Goal: Register for event/course

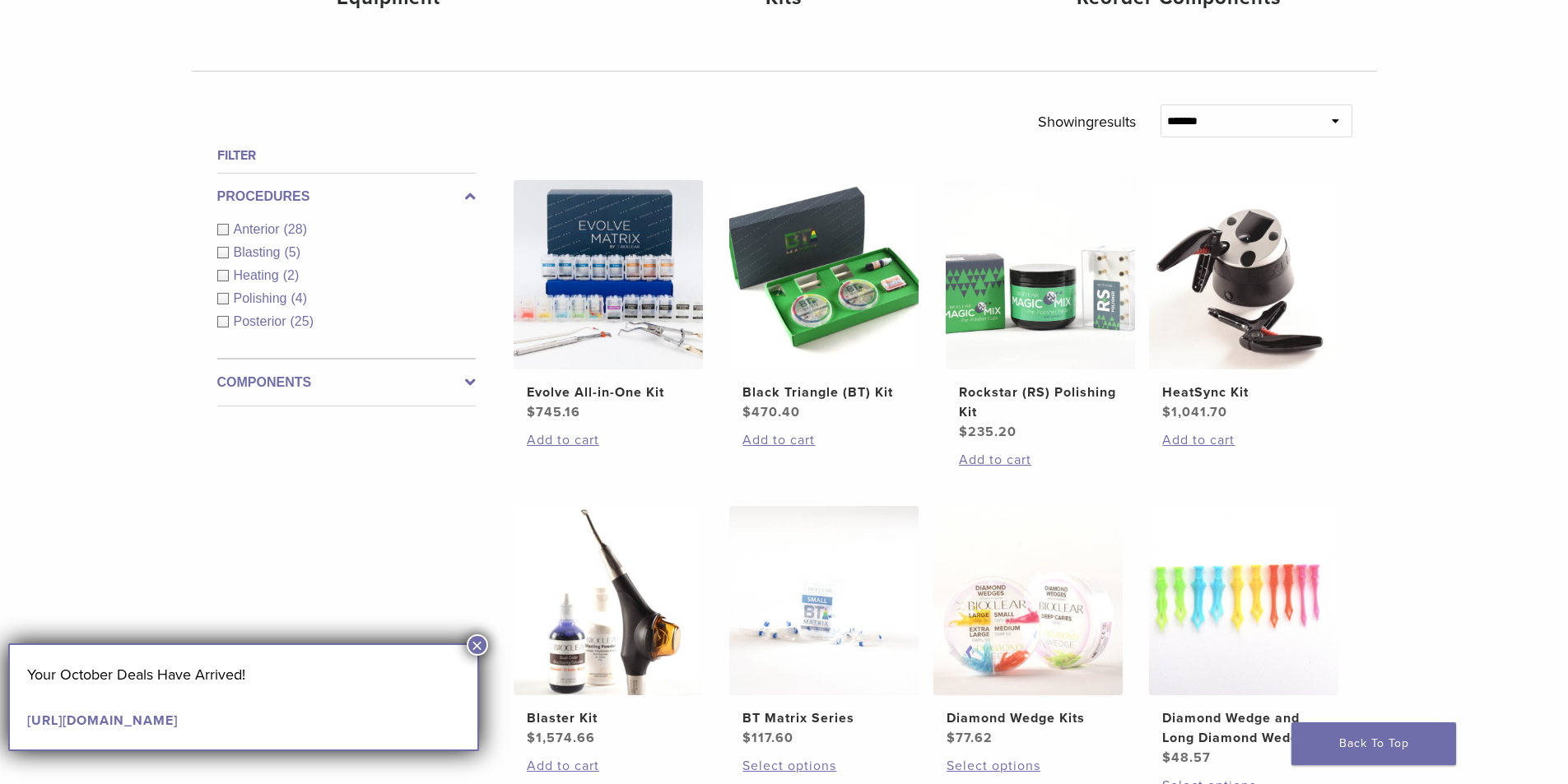
scroll to position [905, 0]
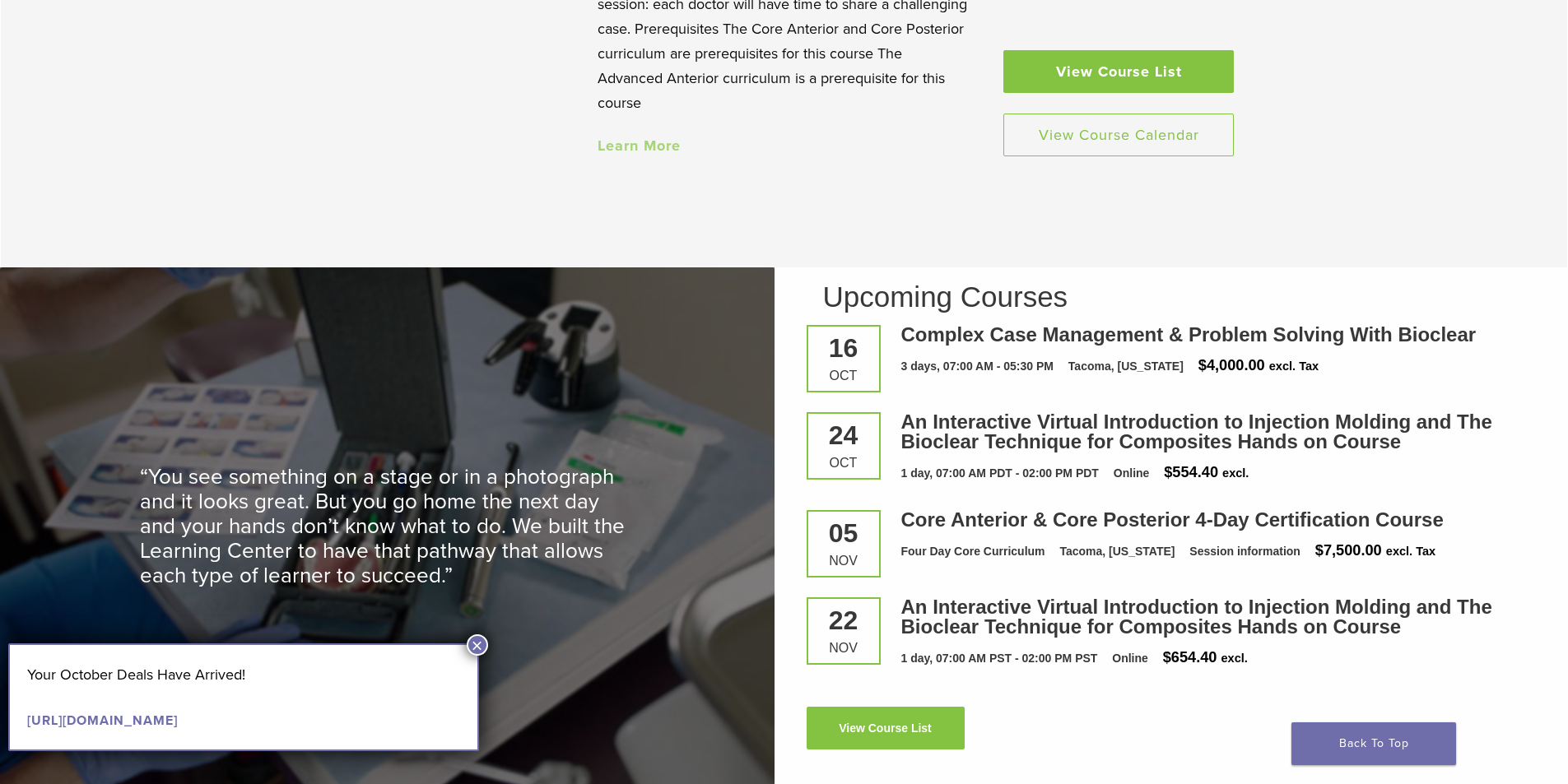
scroll to position [2139, 0]
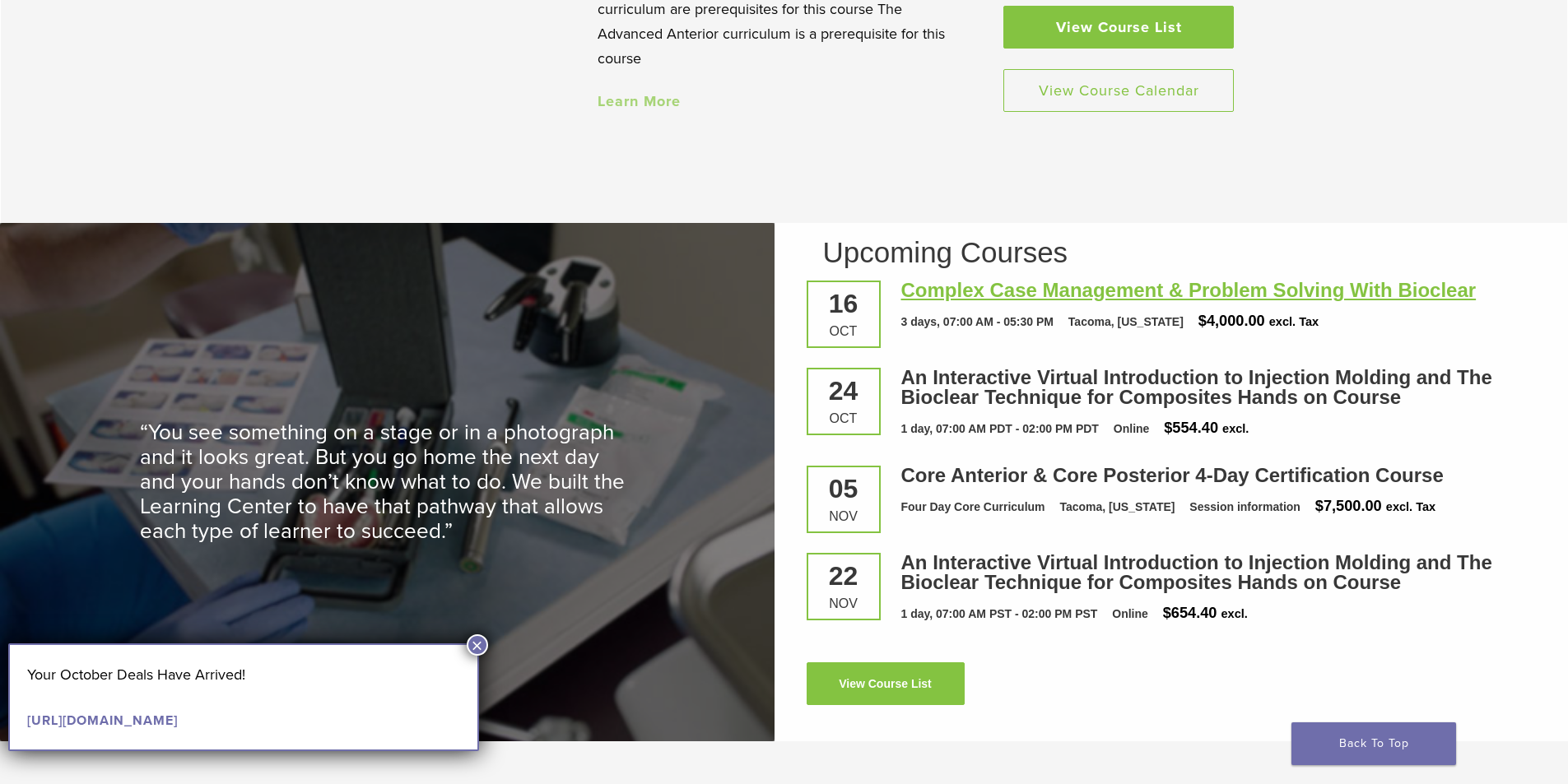
click at [965, 295] on link "Complex Case Management & Problem Solving With Bioclear" at bounding box center [1189, 290] width 575 height 22
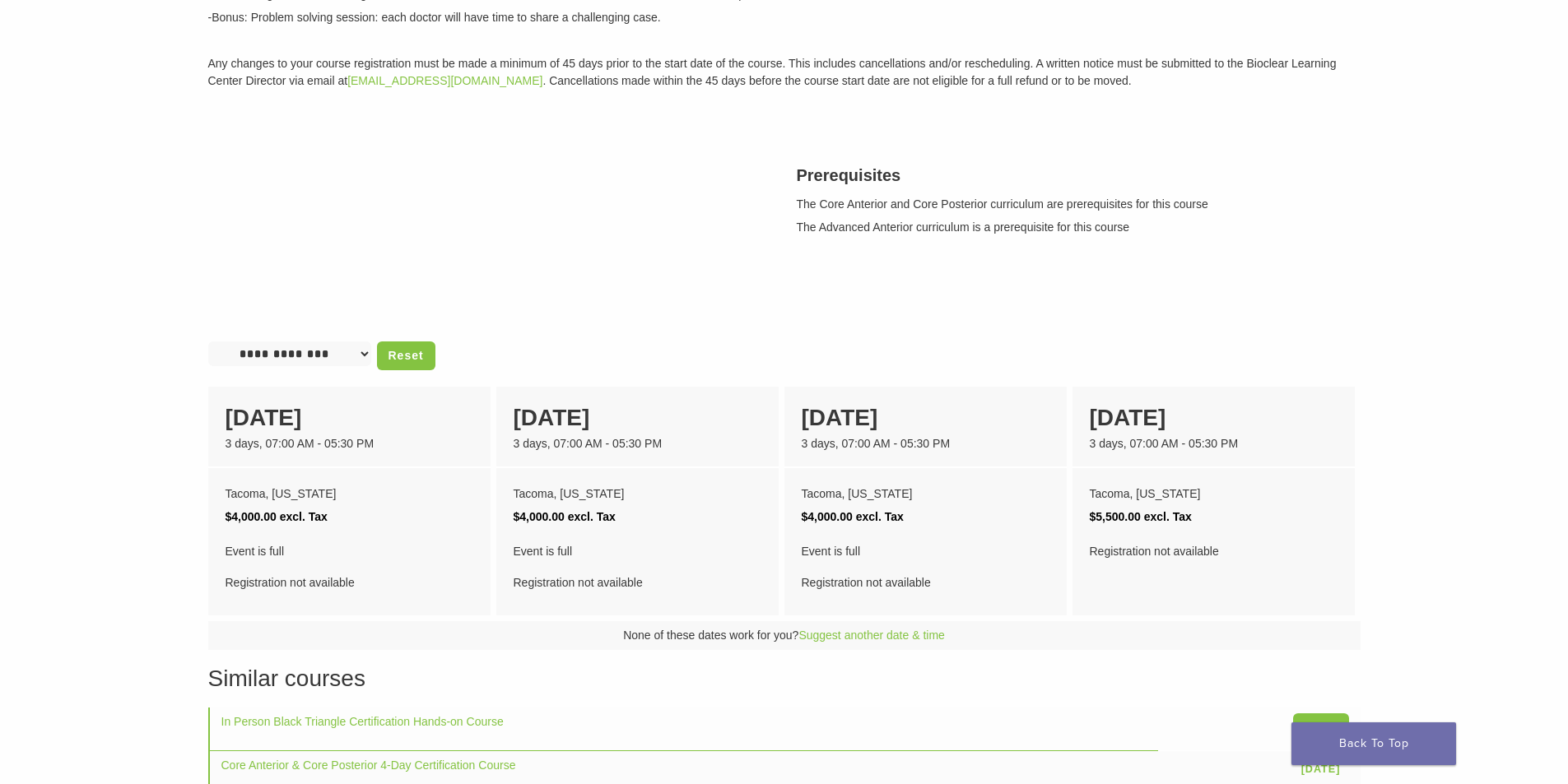
scroll to position [576, 0]
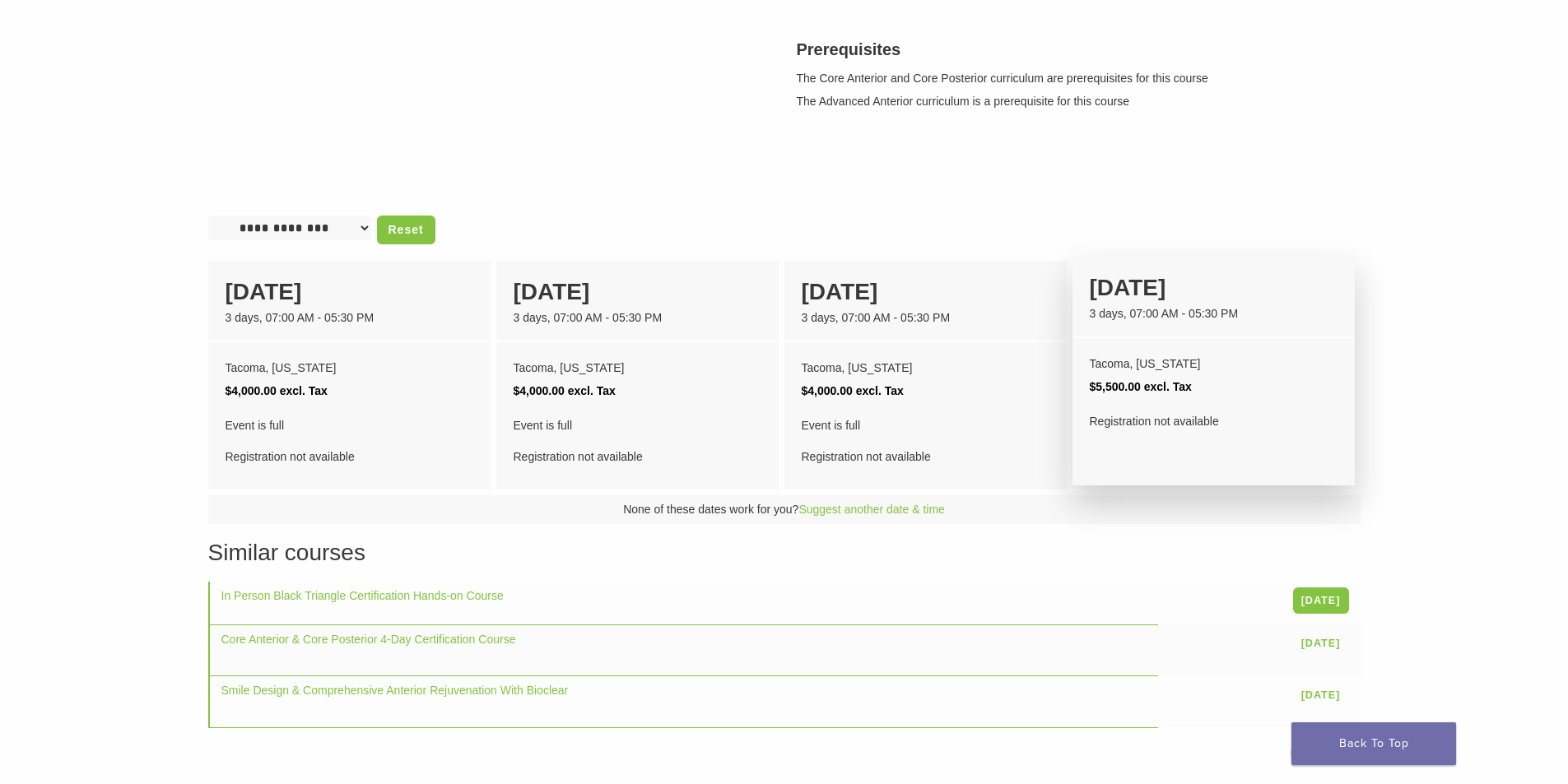
click at [1190, 406] on div "Tacoma, Washington $5,500.00 excl. Tax Registration not available" at bounding box center [1213, 392] width 282 height 109
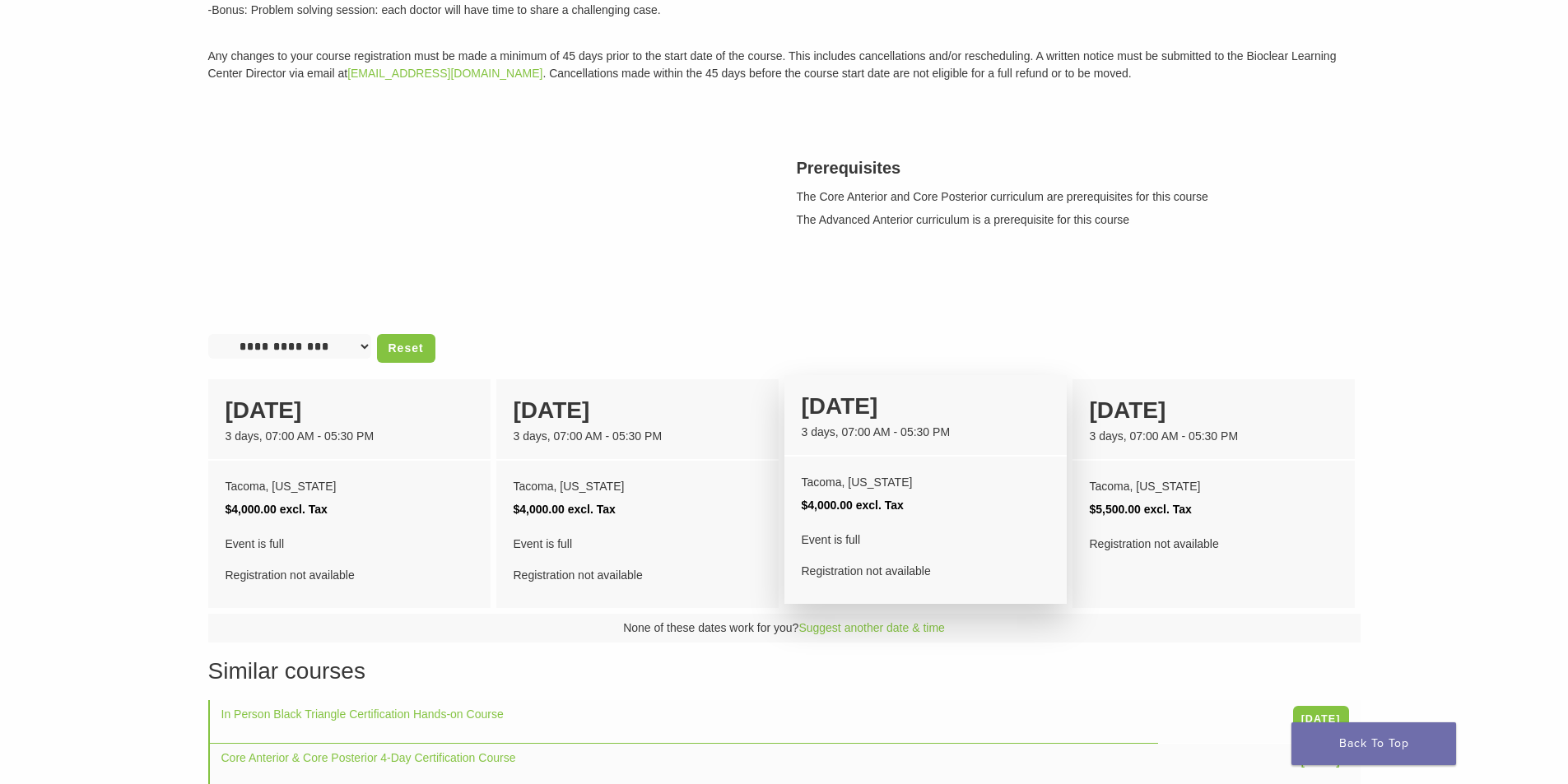
scroll to position [411, 0]
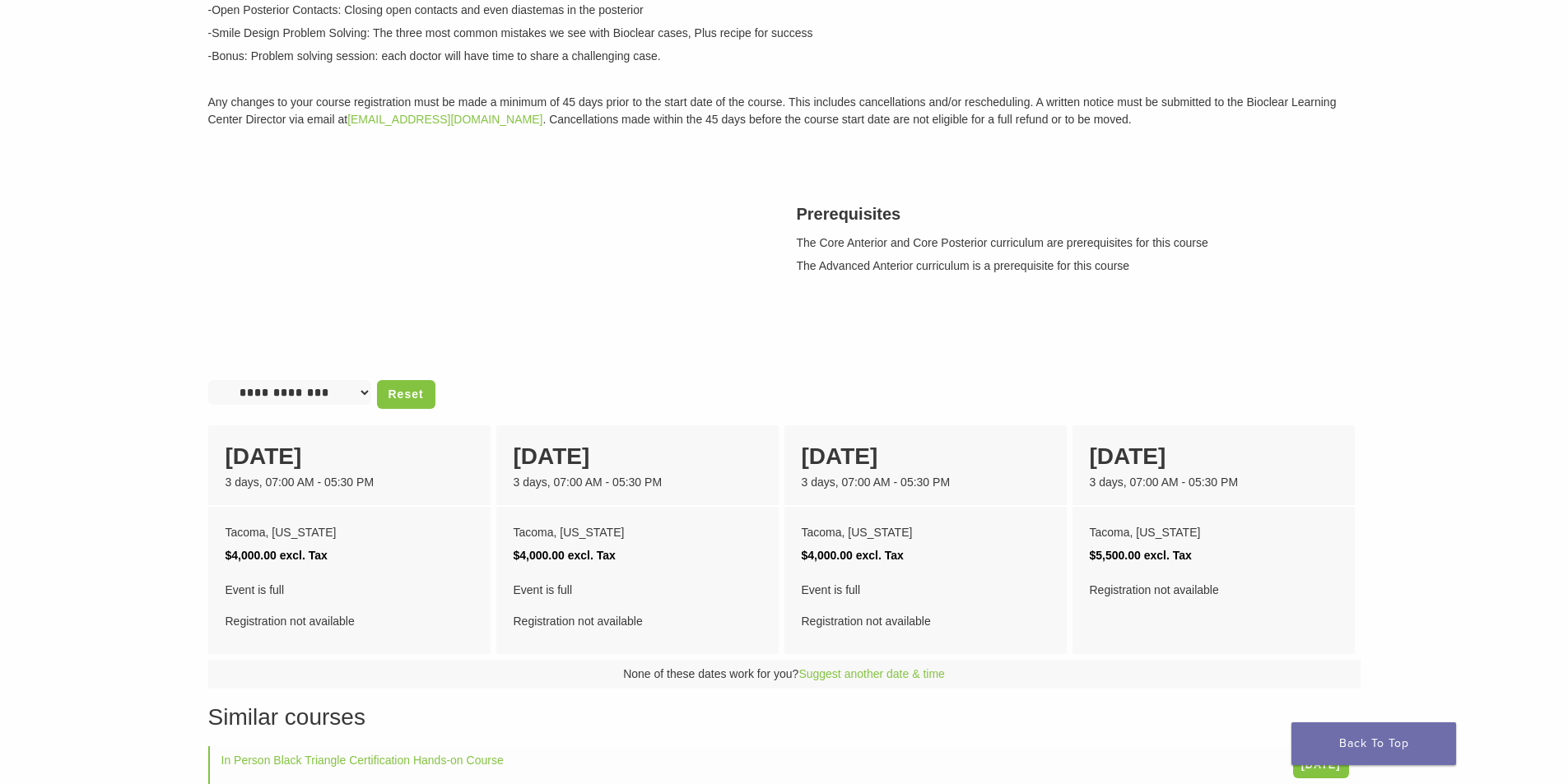
click at [350, 393] on select "**********" at bounding box center [290, 392] width 163 height 25
drag, startPoint x: 370, startPoint y: 299, endPoint x: 372, endPoint y: 289, distance: 10.2
click at [372, 289] on div "Description Complex Case Management & Problem Solving With Bioclear Course High…" at bounding box center [784, 98] width 1177 height 577
